Goal: Transaction & Acquisition: Purchase product/service

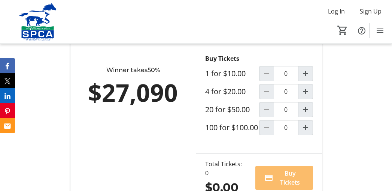
scroll to position [508, 0]
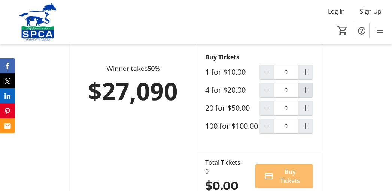
click at [307, 94] on mat-icon "Increment by one" at bounding box center [305, 89] width 9 height 9
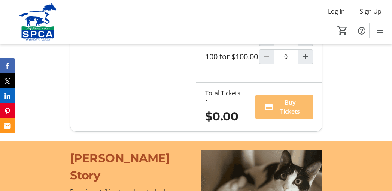
type input "1"
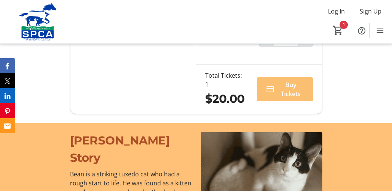
scroll to position [596, 0]
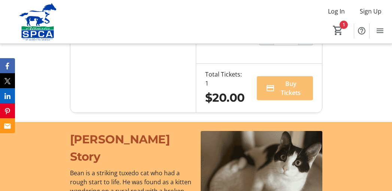
click at [292, 97] on span "Buy Tickets" at bounding box center [291, 88] width 26 height 18
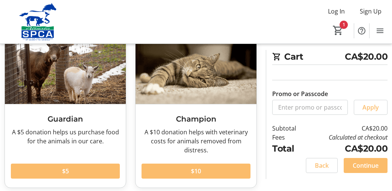
scroll to position [49, 0]
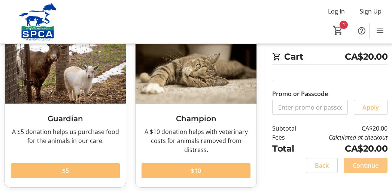
click at [374, 164] on span "Continue" at bounding box center [366, 165] width 26 height 9
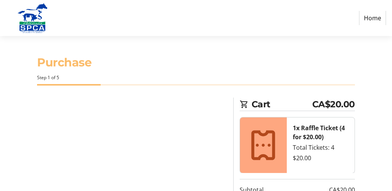
select select "CA"
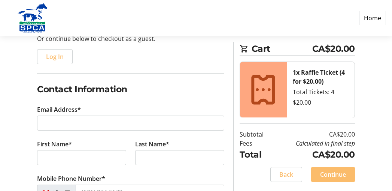
scroll to position [84, 0]
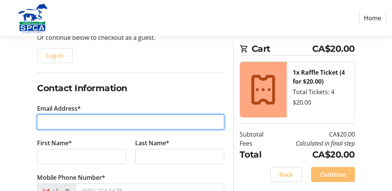
click at [118, 122] on input "Email Address*" at bounding box center [130, 121] width 187 height 15
type input "[EMAIL_ADDRESS][PERSON_NAME][DOMAIN_NAME]"
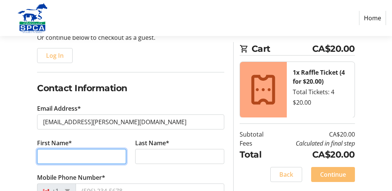
type input "[PERSON_NAME]"
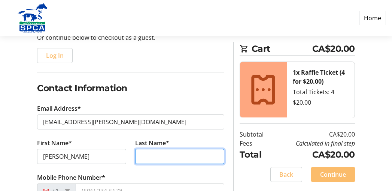
type input "[PERSON_NAME]"
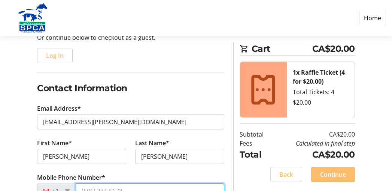
type input "[PHONE_NUMBER]"
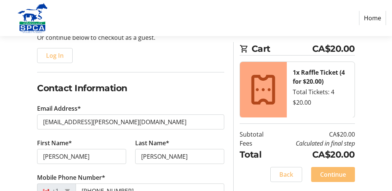
type input "PO Box 3154"
type input "Claresholm"
select select "AB"
type input "T0L 0T0"
click at [75, 153] on input "[PERSON_NAME]" at bounding box center [81, 156] width 89 height 15
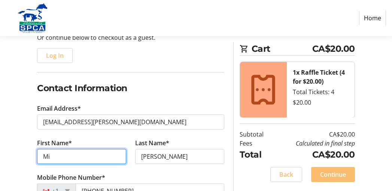
type input "M"
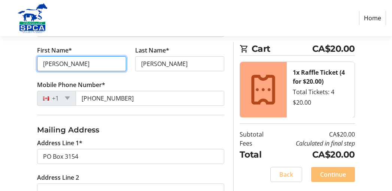
scroll to position [177, 0]
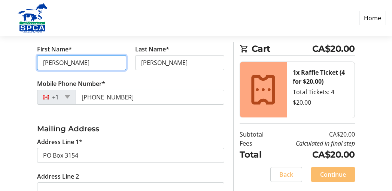
type input "[PERSON_NAME]"
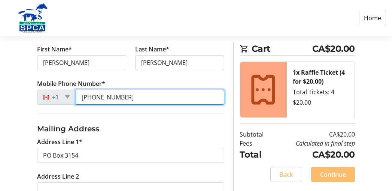
click at [125, 99] on input "[PHONE_NUMBER]" at bounding box center [150, 97] width 149 height 15
type input "[PHONE_NUMBER]"
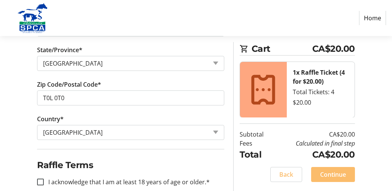
scroll to position [386, 0]
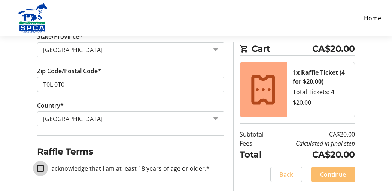
click at [40, 167] on input "I acknowledge that I am at least 18 years of age or older.*" at bounding box center [40, 168] width 7 height 7
checkbox input "true"
click at [333, 173] on span "Continue" at bounding box center [333, 174] width 26 height 9
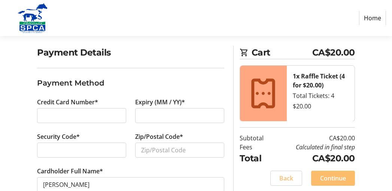
scroll to position [54, 0]
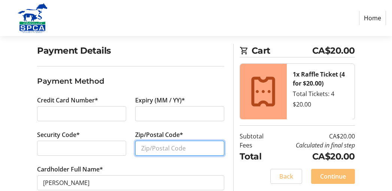
click at [145, 148] on input "Zip/Postal Code*" at bounding box center [179, 147] width 89 height 15
click at [152, 147] on input "T0L0T0" at bounding box center [179, 147] width 89 height 15
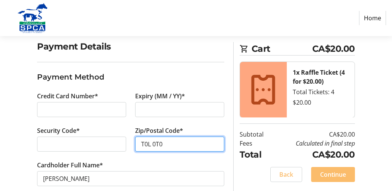
scroll to position [71, 0]
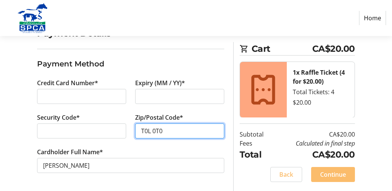
type input "T0L 0T0"
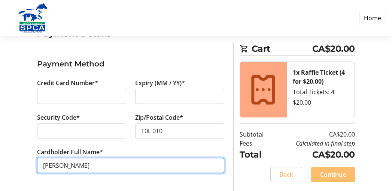
click at [64, 164] on input "[PERSON_NAME]" at bounding box center [130, 165] width 187 height 15
type input "[PERSON_NAME]"
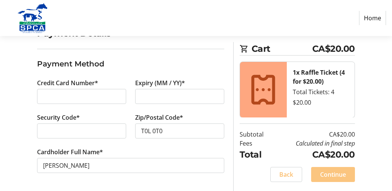
click at [331, 175] on span "Continue" at bounding box center [333, 174] width 26 height 9
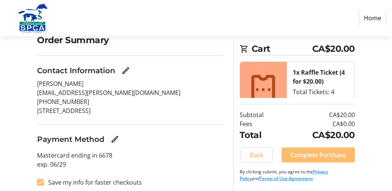
scroll to position [69, 0]
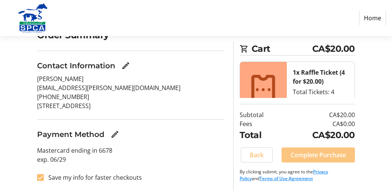
click at [319, 156] on span "Complete Purchase" at bounding box center [318, 154] width 55 height 9
